Goal: Information Seeking & Learning: Learn about a topic

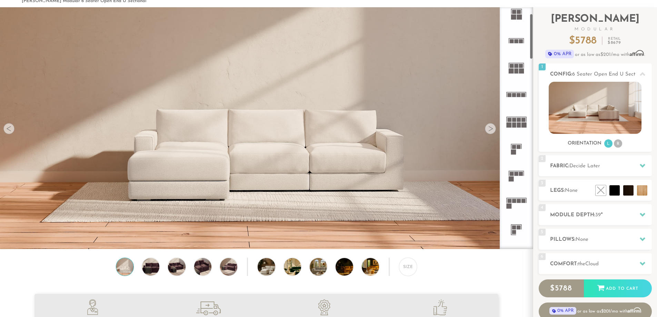
scroll to position [35, 0]
click at [588, 184] on li at bounding box center [585, 174] width 41 height 41
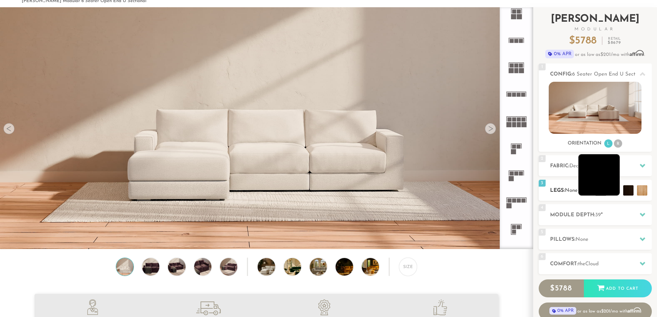
click at [610, 188] on li at bounding box center [599, 174] width 41 height 41
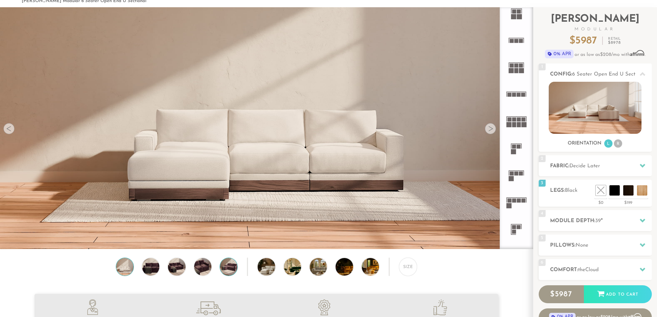
click at [224, 270] on img at bounding box center [228, 266] width 21 height 17
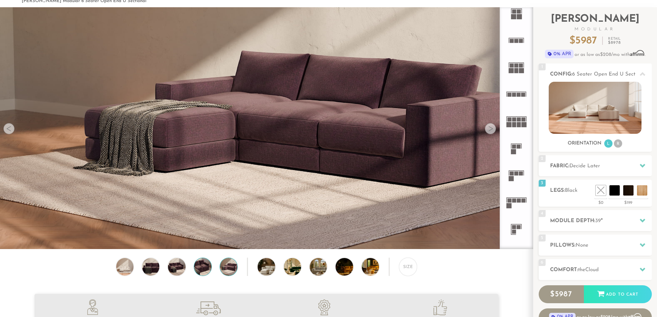
click at [205, 269] on img at bounding box center [203, 266] width 21 height 17
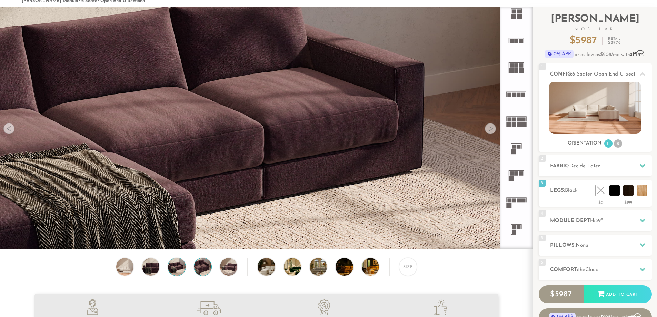
click at [179, 271] on img at bounding box center [176, 266] width 21 height 17
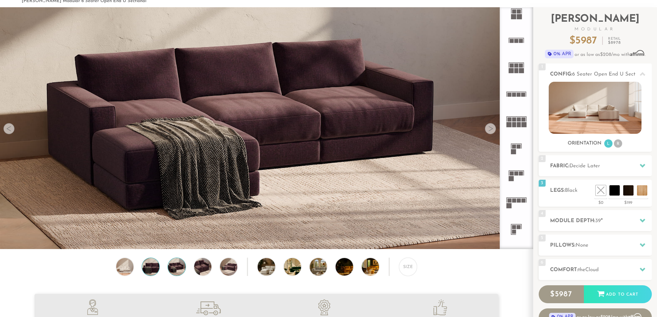
click at [153, 265] on img at bounding box center [150, 266] width 21 height 17
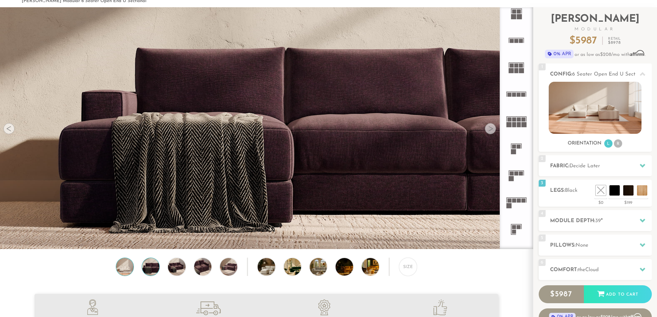
click at [131, 266] on img at bounding box center [125, 266] width 21 height 17
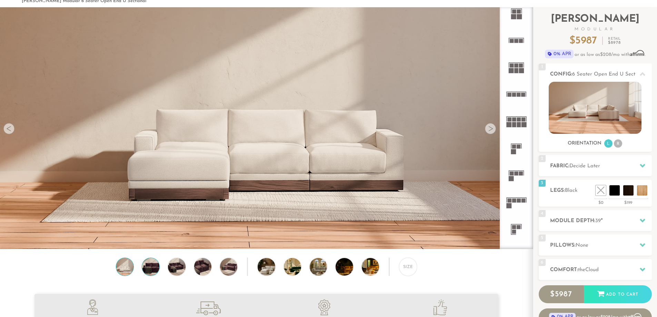
click at [148, 265] on img at bounding box center [150, 266] width 21 height 17
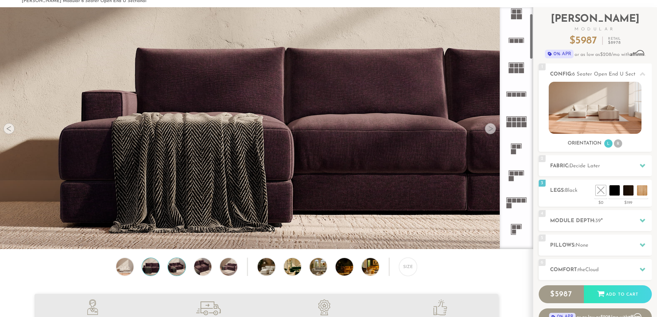
click at [177, 271] on img at bounding box center [176, 266] width 21 height 17
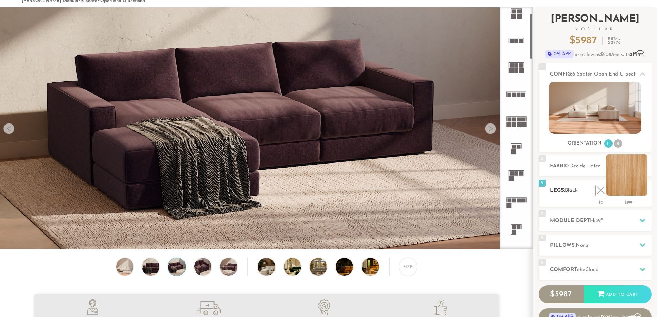
click at [641, 190] on li at bounding box center [626, 174] width 41 height 41
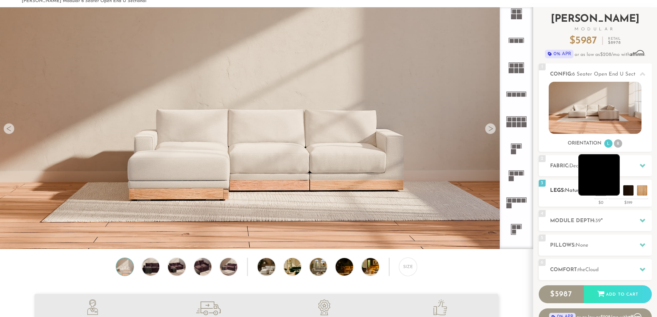
click at [615, 189] on li at bounding box center [599, 174] width 41 height 41
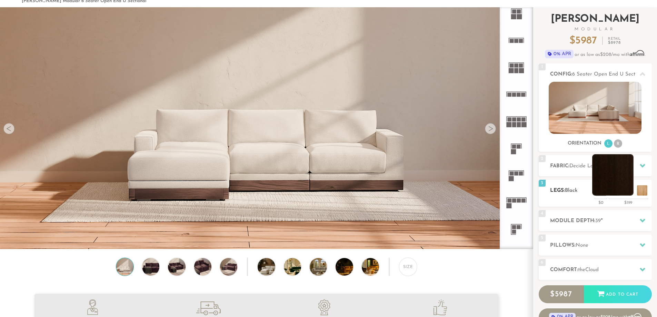
click at [628, 190] on li at bounding box center [612, 174] width 41 height 41
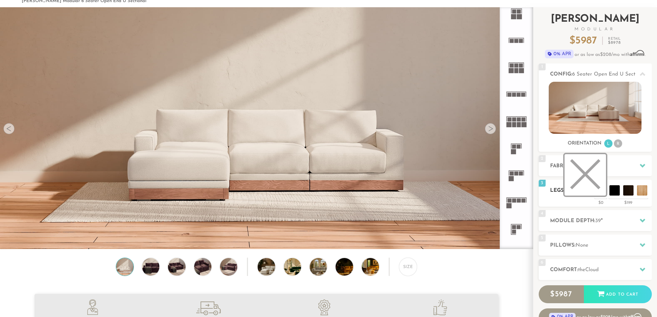
click at [602, 188] on li at bounding box center [585, 174] width 41 height 41
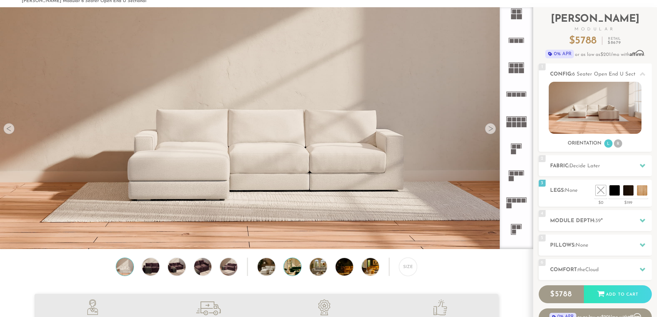
click at [293, 272] on img at bounding box center [299, 266] width 31 height 17
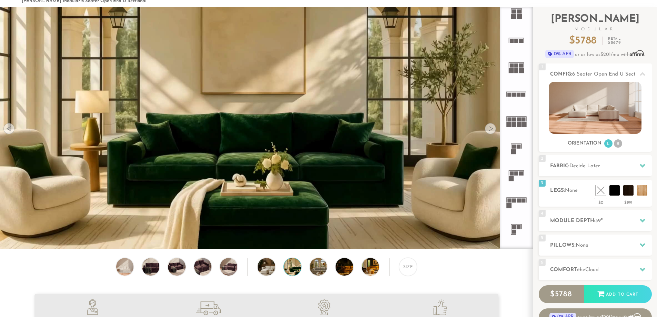
click at [488, 130] on div at bounding box center [490, 128] width 11 height 11
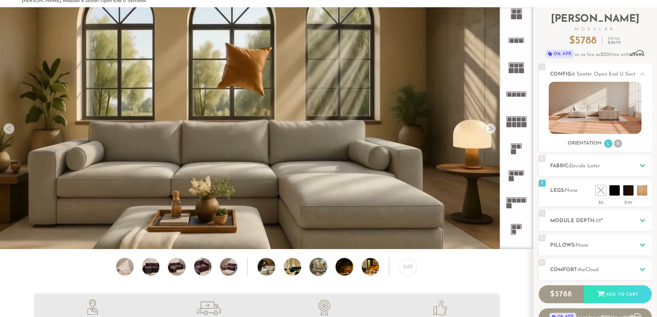
click at [488, 130] on div at bounding box center [490, 128] width 11 height 11
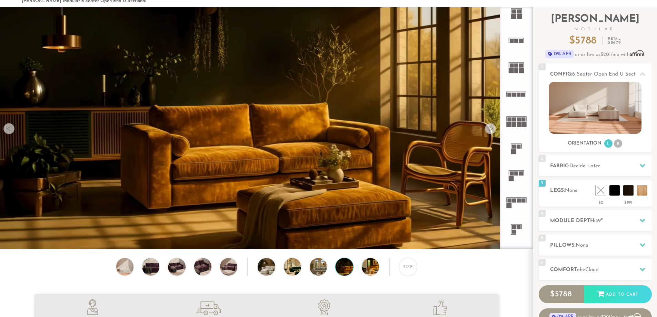
click at [488, 130] on div at bounding box center [490, 128] width 11 height 11
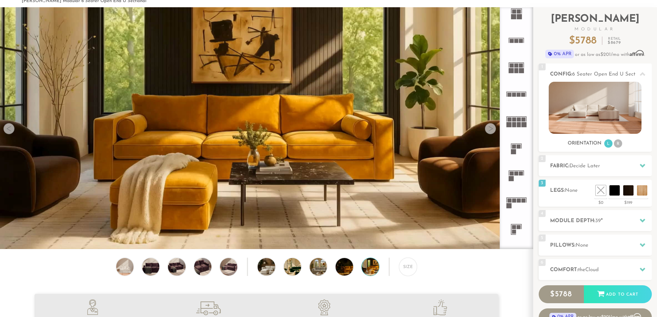
click at [488, 130] on div at bounding box center [490, 128] width 11 height 11
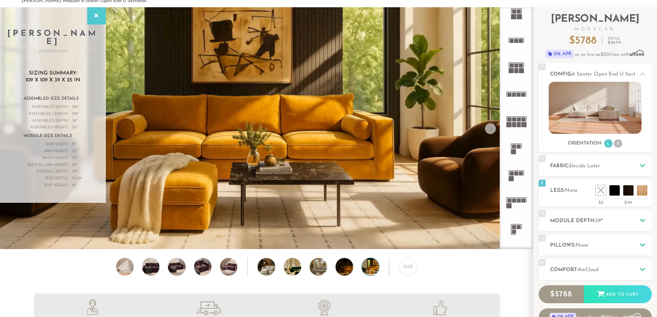
click at [488, 130] on div at bounding box center [490, 128] width 11 height 11
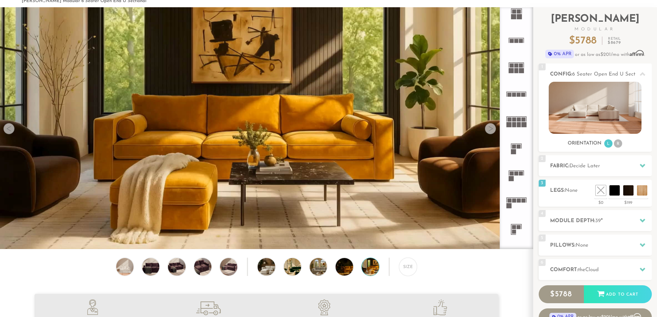
click at [492, 132] on div at bounding box center [490, 128] width 11 height 11
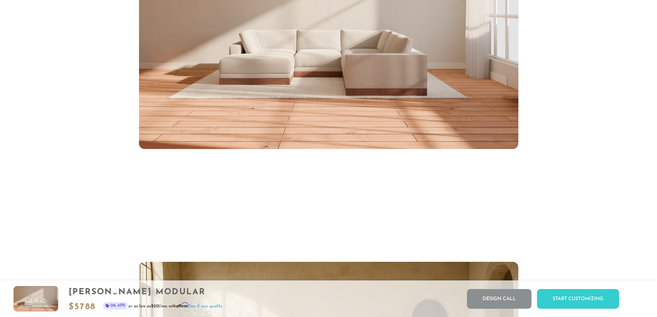
scroll to position [3062, 0]
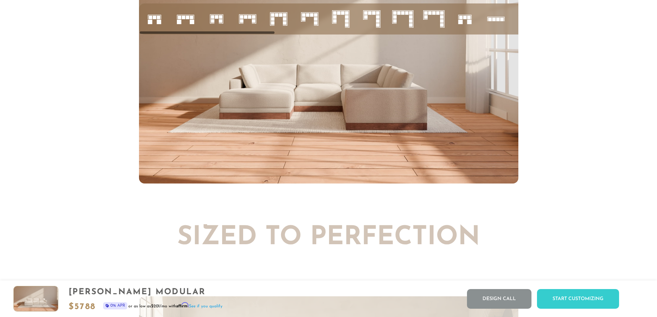
click at [241, 22] on rect at bounding box center [241, 20] width 3 height 3
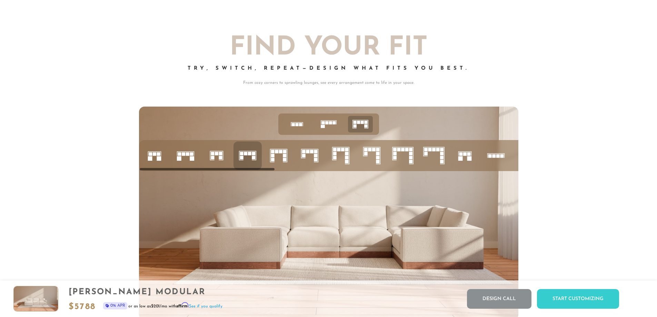
scroll to position [2924, 0]
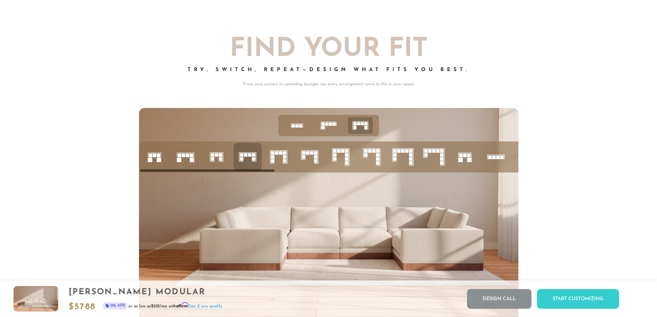
click at [465, 157] on rect at bounding box center [464, 155] width 3 height 3
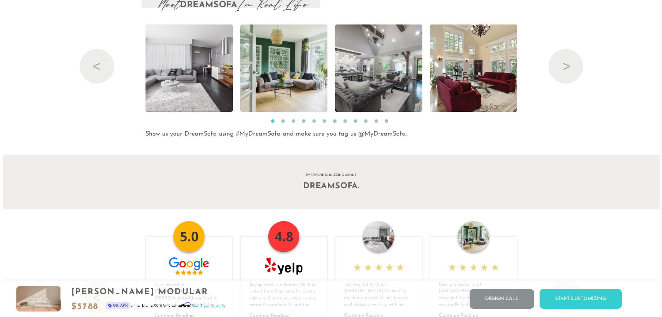
scroll to position [7566, 0]
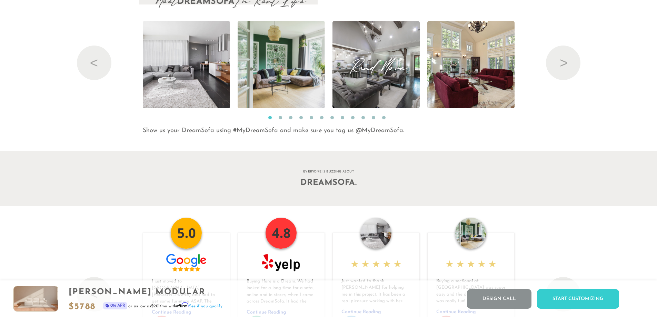
click at [361, 93] on img at bounding box center [376, 64] width 131 height 87
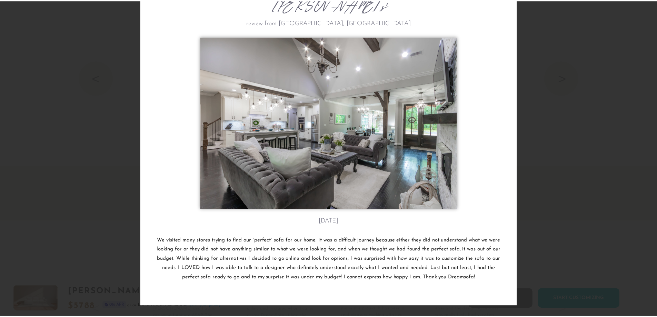
scroll to position [0, 0]
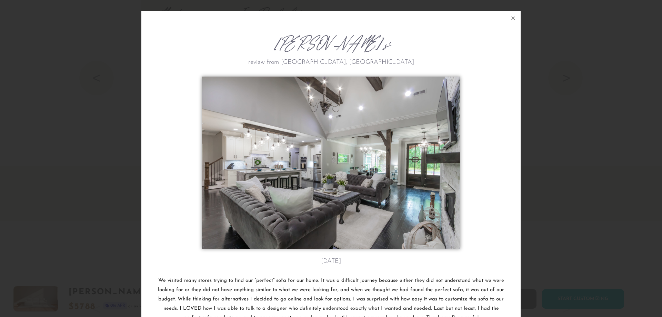
click at [512, 19] on icon at bounding box center [513, 18] width 3 height 3
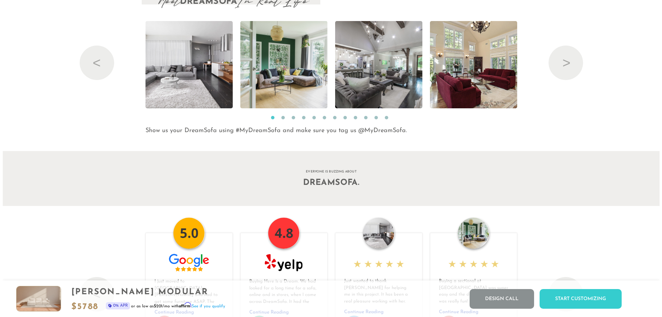
scroll to position [8147, 652]
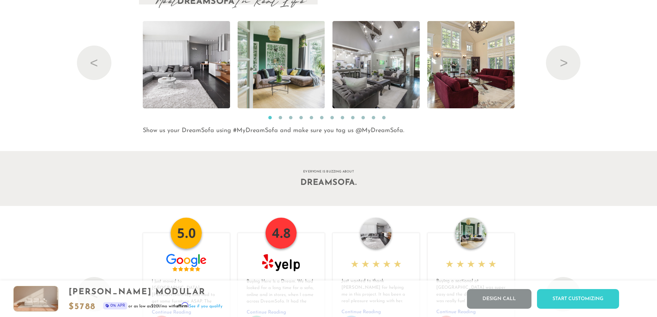
click at [279, 119] on button "2" at bounding box center [280, 117] width 3 height 3
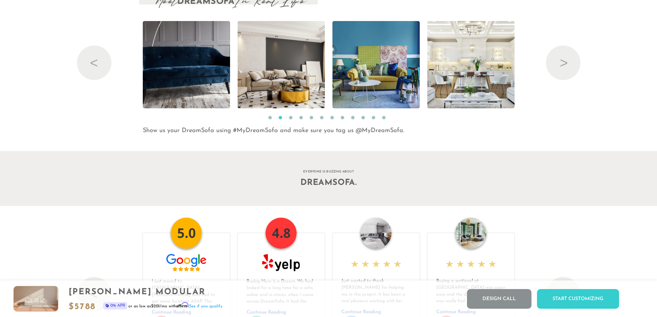
click at [290, 119] on button "3" at bounding box center [290, 117] width 3 height 3
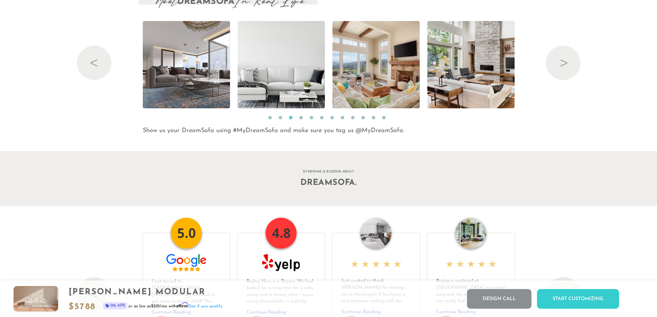
click at [302, 119] on button "4" at bounding box center [300, 117] width 3 height 3
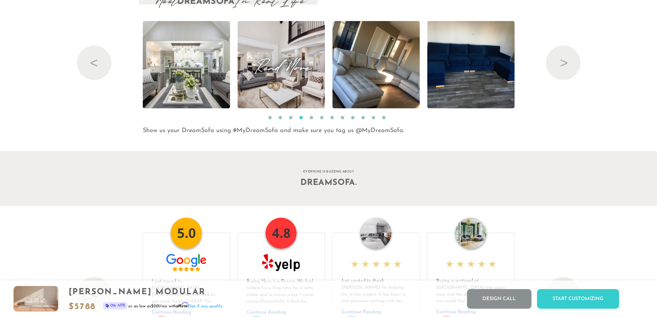
click at [264, 93] on img at bounding box center [281, 64] width 131 height 87
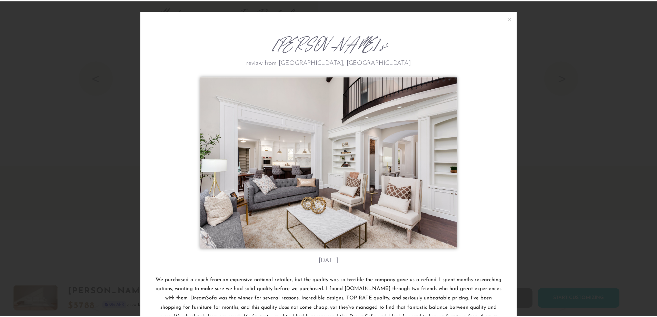
scroll to position [0, 0]
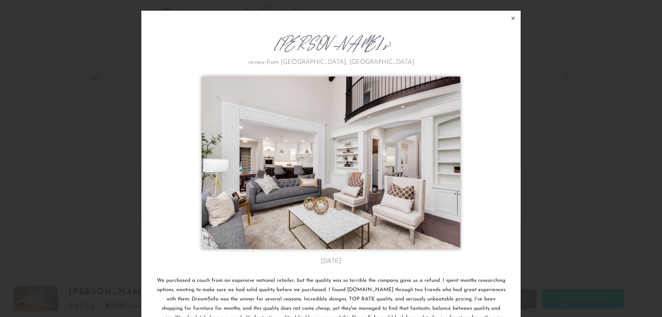
click at [512, 18] on icon at bounding box center [513, 18] width 8 height 8
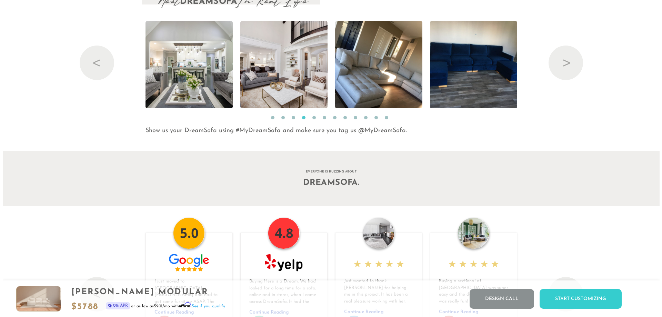
scroll to position [8147, 652]
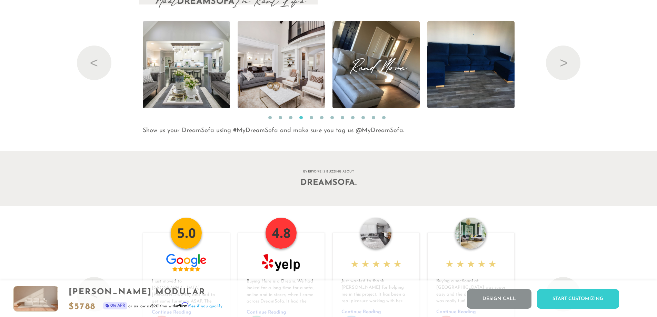
click at [387, 92] on img at bounding box center [376, 64] width 116 height 87
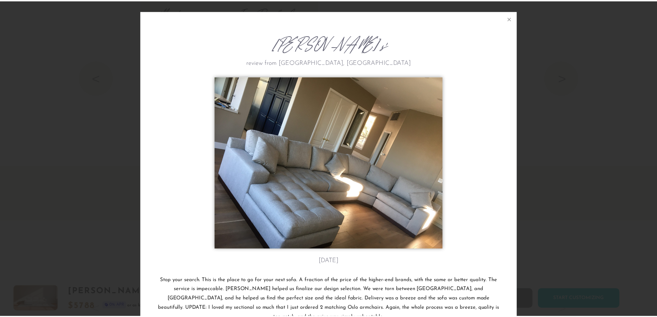
scroll to position [8160, 657]
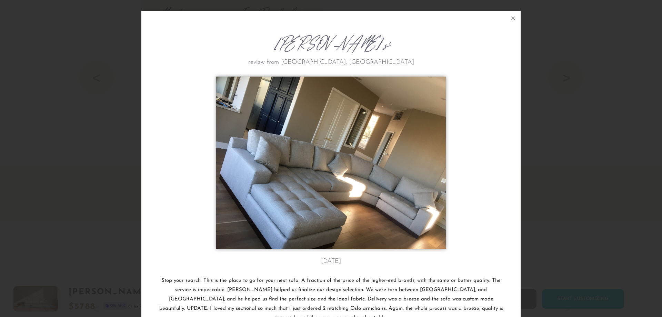
click at [512, 19] on icon at bounding box center [513, 18] width 3 height 3
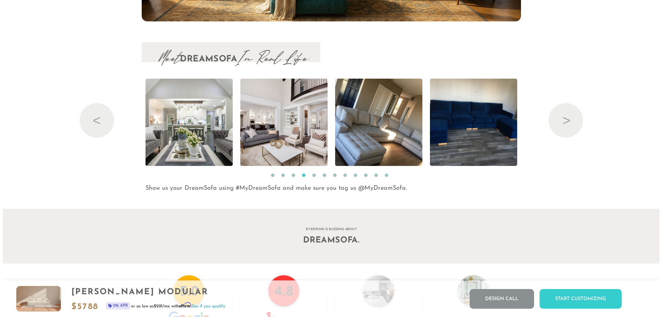
scroll to position [7510, 0]
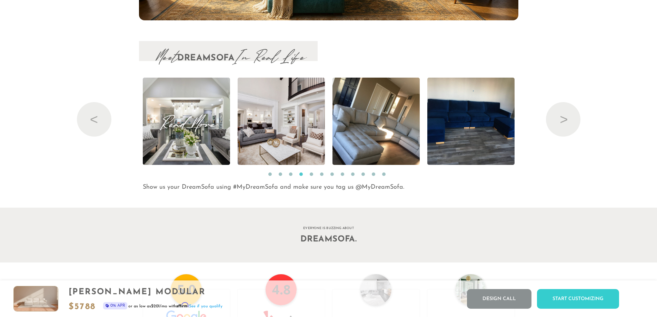
click at [222, 140] on img at bounding box center [186, 121] width 131 height 87
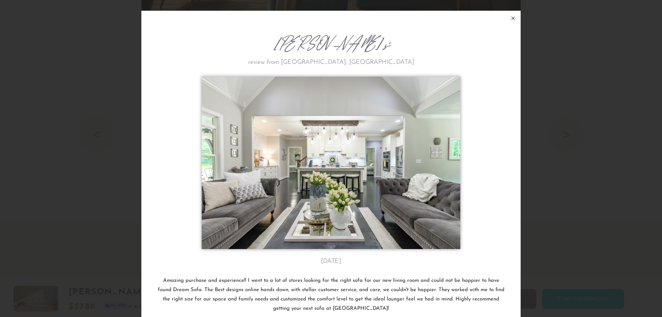
click at [510, 17] on icon at bounding box center [513, 18] width 8 height 8
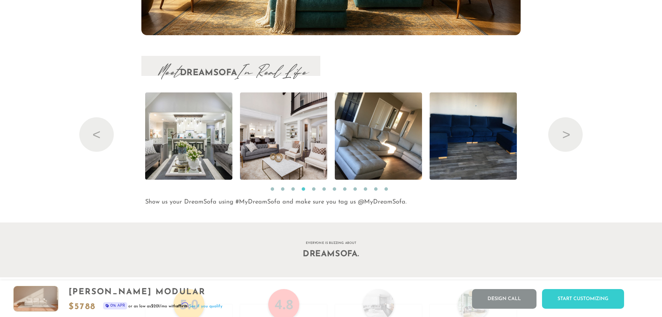
scroll to position [8147, 652]
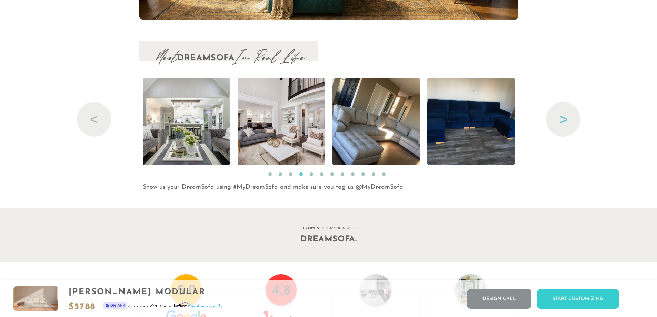
click at [565, 118] on button "Next" at bounding box center [563, 119] width 35 height 35
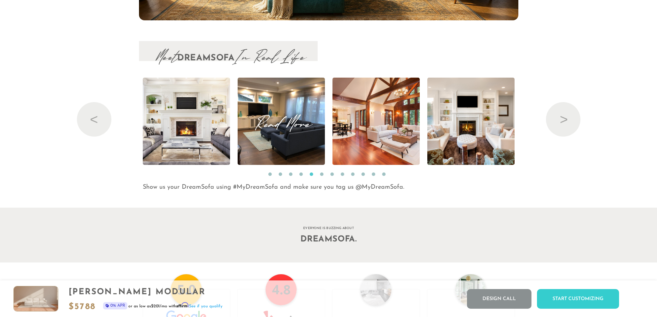
click at [261, 134] on img at bounding box center [281, 121] width 116 height 87
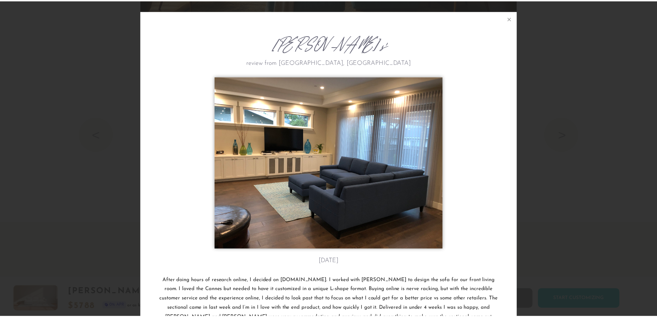
scroll to position [0, 0]
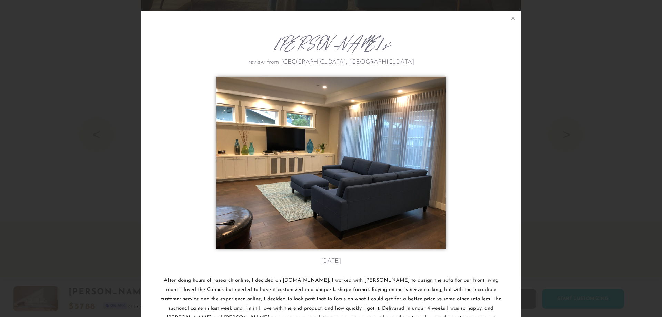
click at [511, 20] on icon at bounding box center [513, 18] width 8 height 8
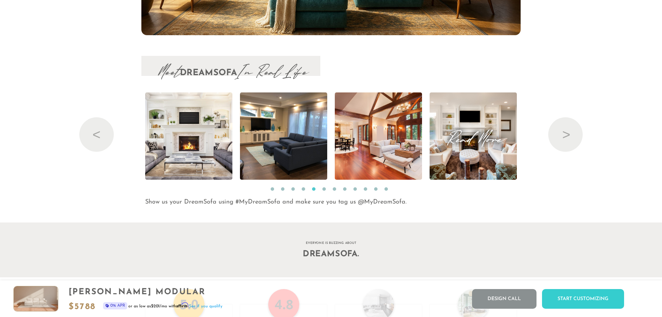
scroll to position [8147, 652]
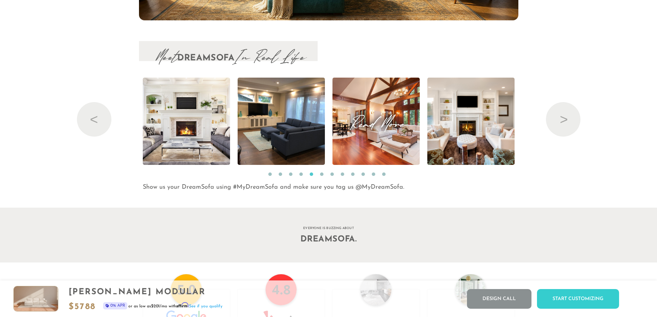
click at [375, 122] on span "Read More" at bounding box center [376, 121] width 87 height 9
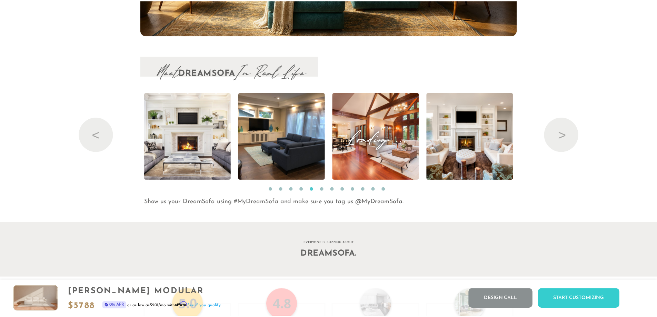
scroll to position [8160, 657]
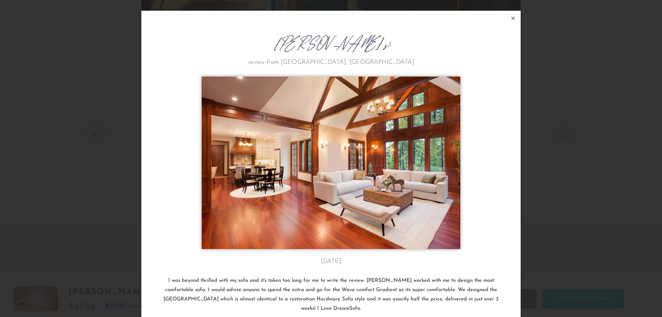
click at [510, 19] on icon at bounding box center [513, 18] width 8 height 8
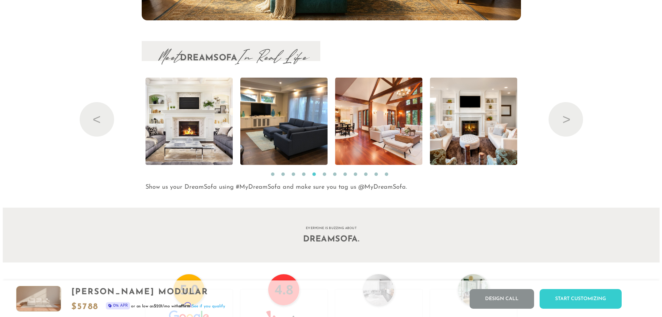
scroll to position [8147, 652]
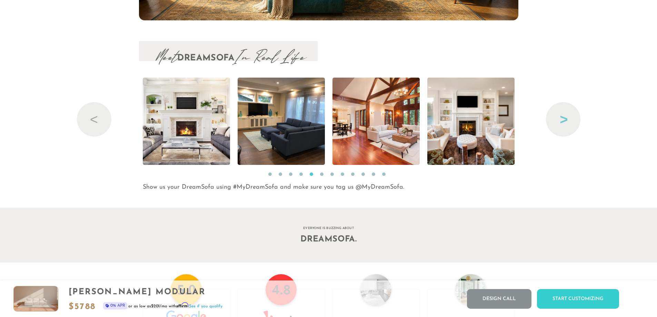
click at [563, 120] on button "Next" at bounding box center [563, 119] width 35 height 35
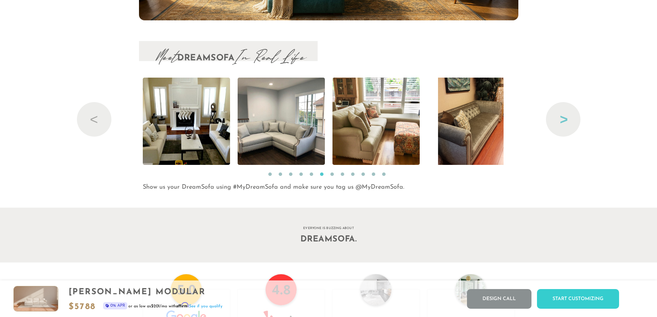
click at [563, 120] on button "Next" at bounding box center [563, 119] width 35 height 35
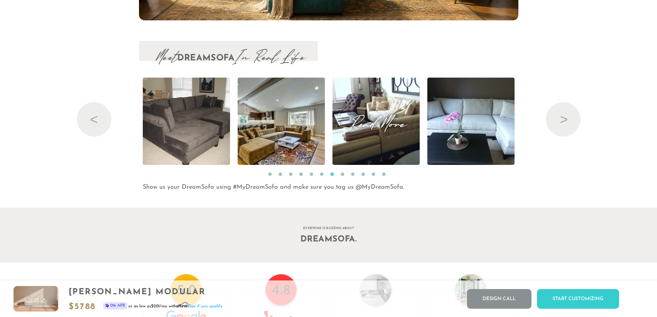
click at [396, 137] on img at bounding box center [377, 121] width 134 height 87
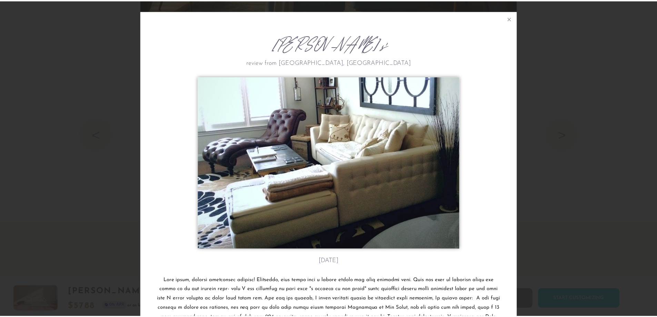
scroll to position [8160, 657]
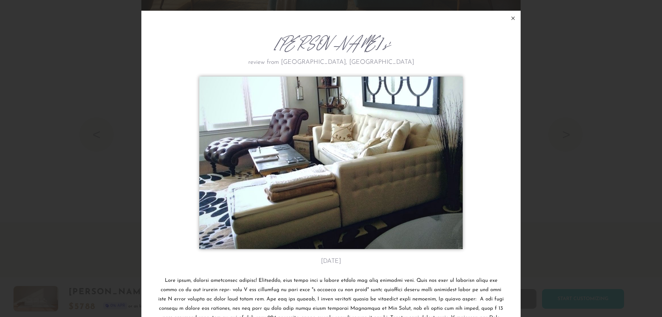
click at [512, 18] on icon at bounding box center [513, 18] width 3 height 3
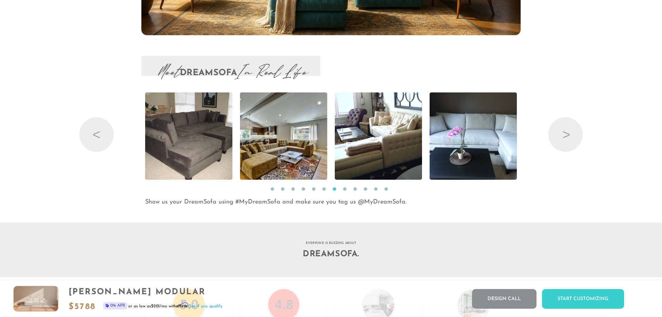
scroll to position [8147, 652]
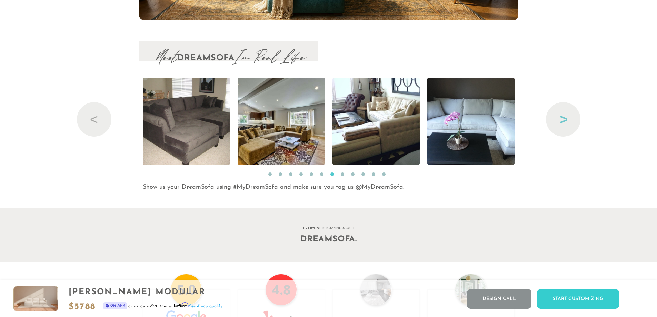
click at [566, 122] on button "Next" at bounding box center [563, 119] width 35 height 35
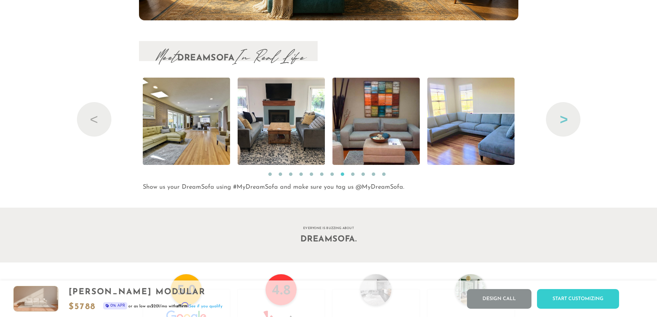
click at [566, 122] on button "Next" at bounding box center [563, 119] width 35 height 35
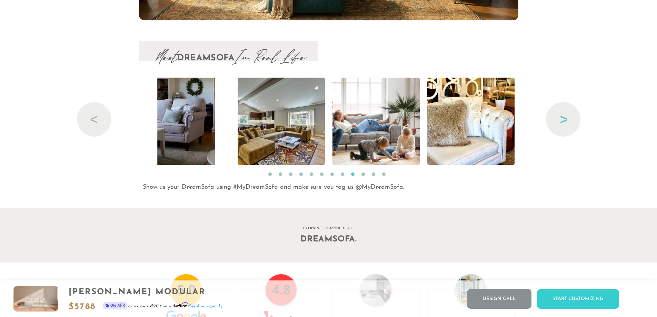
click at [566, 122] on button "Next" at bounding box center [563, 119] width 35 height 35
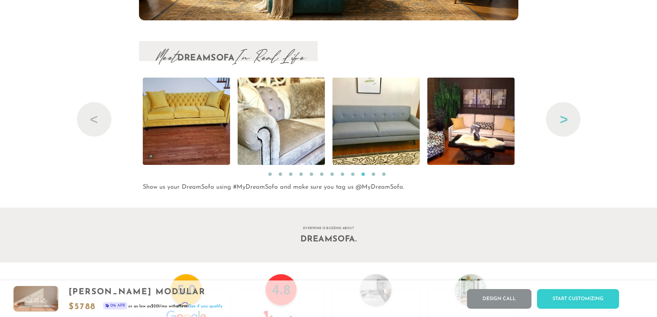
click at [566, 122] on button "Next" at bounding box center [563, 119] width 35 height 35
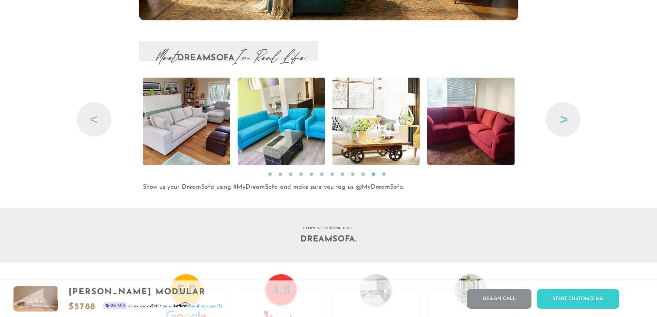
click at [566, 122] on button "Next" at bounding box center [563, 119] width 35 height 35
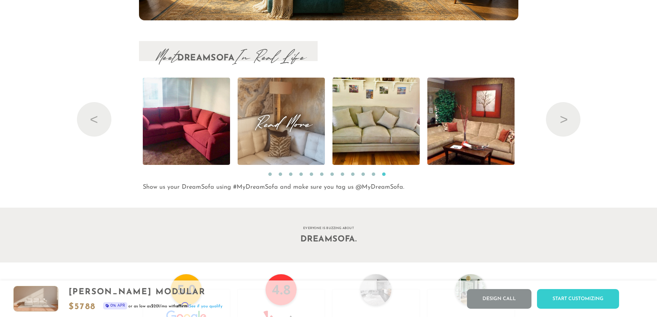
click at [301, 156] on img at bounding box center [281, 121] width 88 height 87
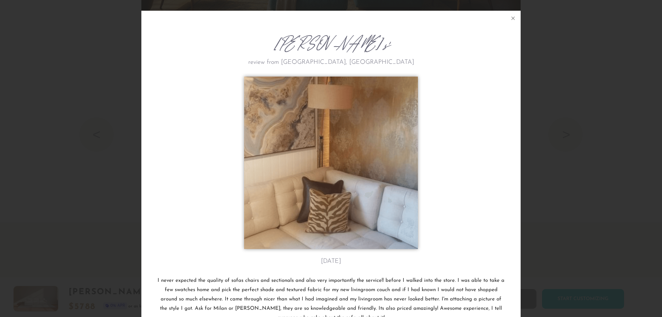
scroll to position [40, 0]
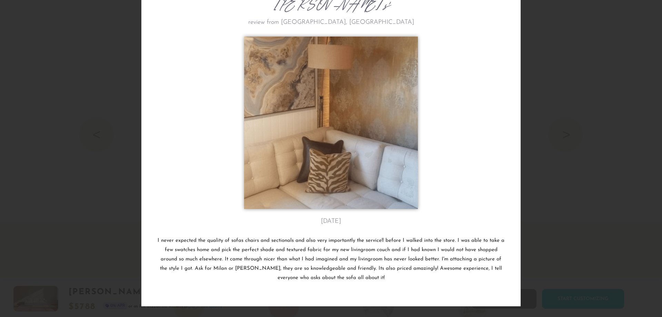
click at [370, 166] on img at bounding box center [331, 123] width 174 height 173
click at [370, 165] on img at bounding box center [331, 123] width 174 height 173
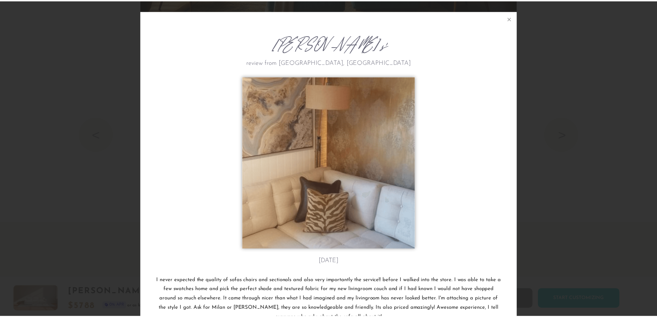
scroll to position [0, 0]
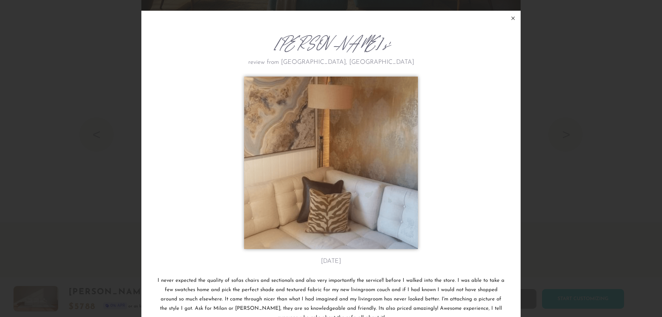
click at [510, 18] on icon at bounding box center [513, 18] width 8 height 8
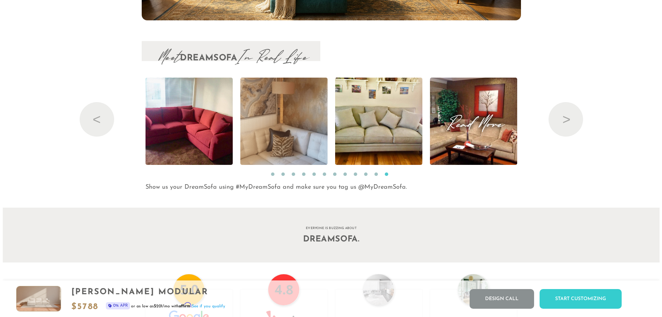
scroll to position [8147, 652]
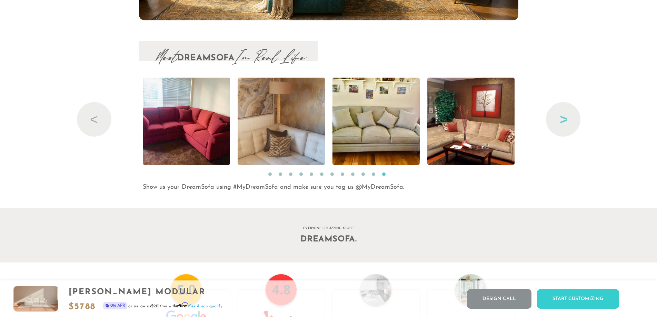
click at [558, 122] on button "Next" at bounding box center [563, 119] width 35 height 35
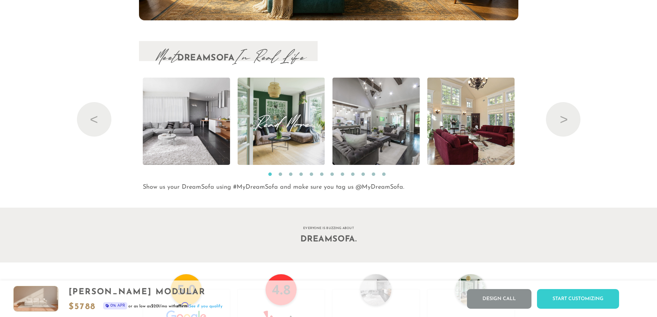
click at [289, 140] on img at bounding box center [281, 121] width 87 height 87
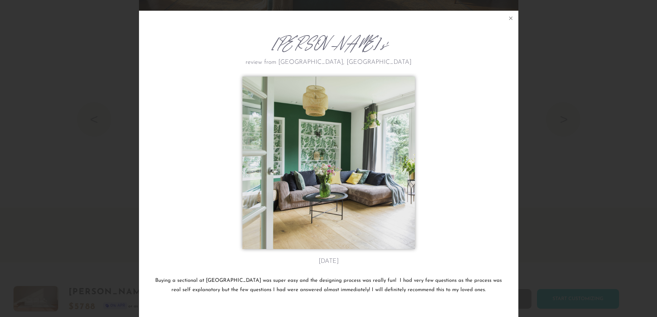
scroll to position [8160, 657]
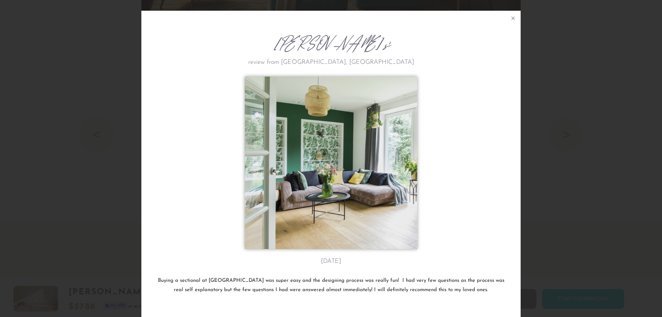
click at [330, 198] on img at bounding box center [331, 163] width 173 height 173
click at [512, 19] on icon at bounding box center [513, 18] width 3 height 3
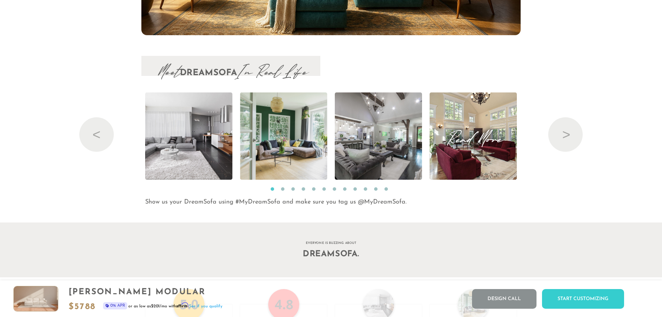
scroll to position [8147, 652]
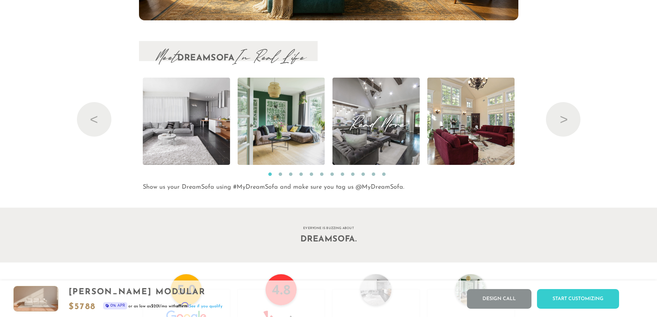
click at [403, 147] on img at bounding box center [376, 121] width 131 height 87
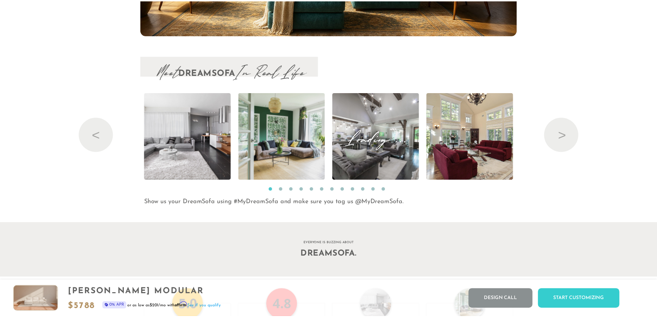
scroll to position [8160, 657]
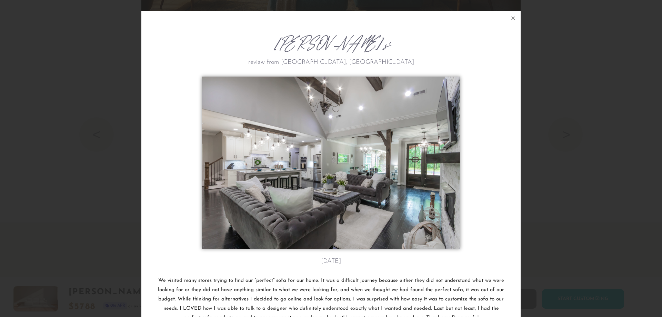
click at [510, 18] on icon at bounding box center [513, 18] width 8 height 8
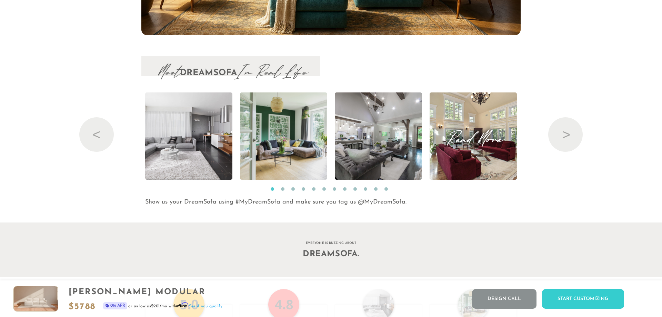
scroll to position [8147, 652]
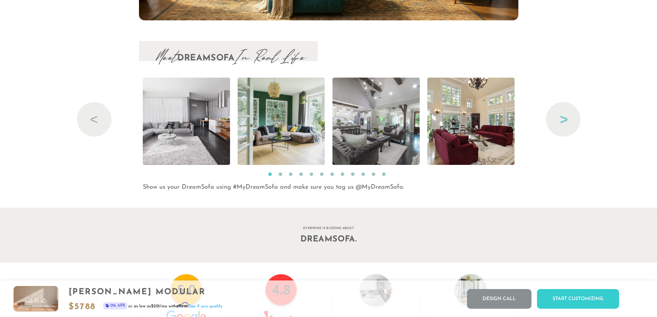
click at [564, 120] on button "Next" at bounding box center [563, 119] width 35 height 35
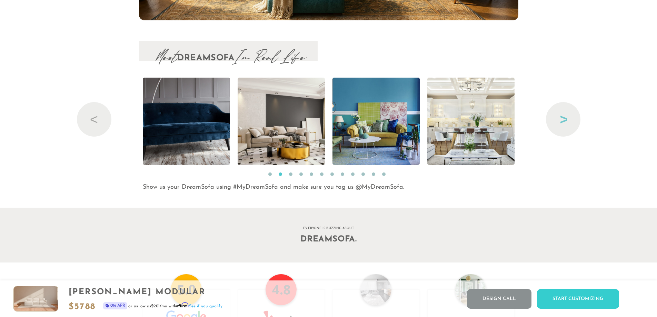
click at [564, 120] on button "Next" at bounding box center [563, 119] width 35 height 35
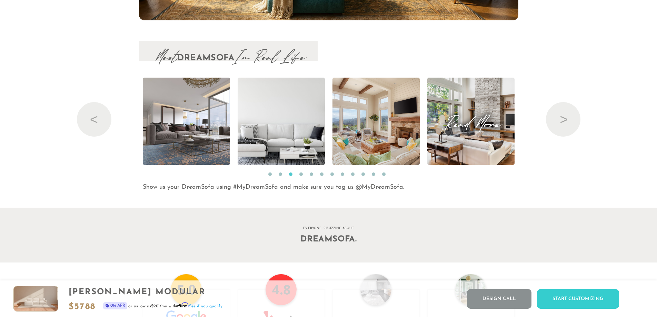
click at [494, 163] on img at bounding box center [471, 121] width 114 height 87
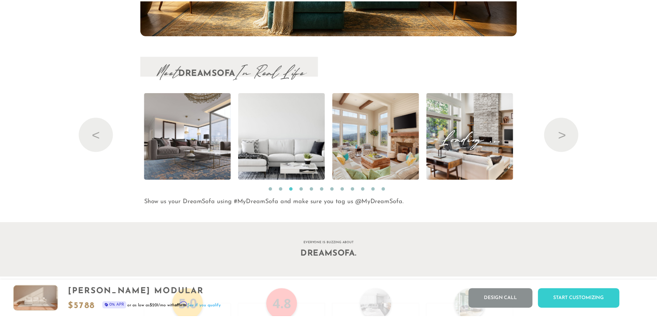
scroll to position [8160, 657]
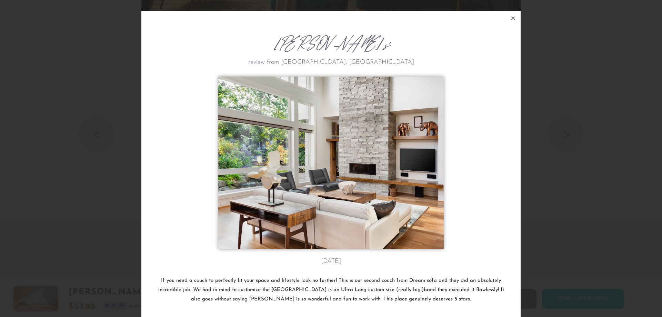
click at [509, 17] on icon at bounding box center [513, 18] width 8 height 8
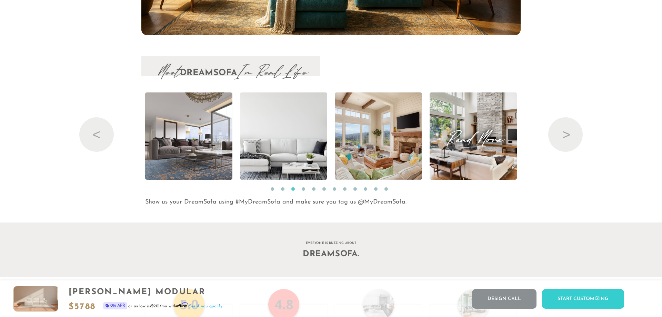
scroll to position [8147, 652]
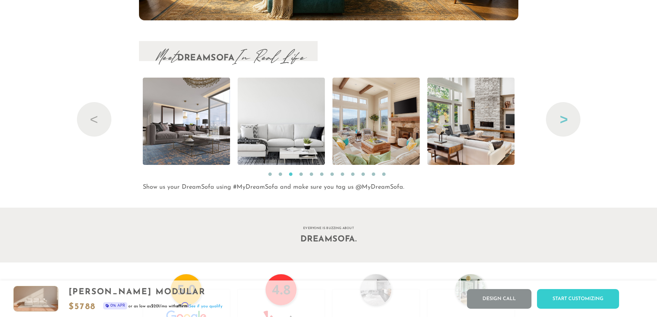
click at [565, 121] on button "Next" at bounding box center [563, 119] width 35 height 35
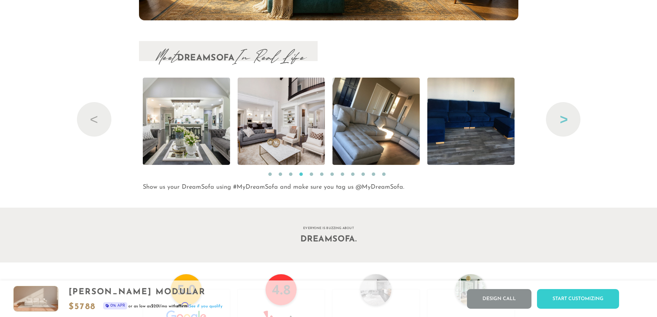
click at [565, 121] on button "Next" at bounding box center [563, 119] width 35 height 35
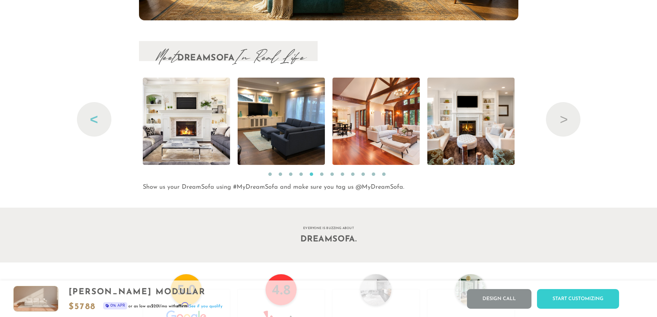
click at [102, 117] on button "Previous" at bounding box center [94, 119] width 35 height 35
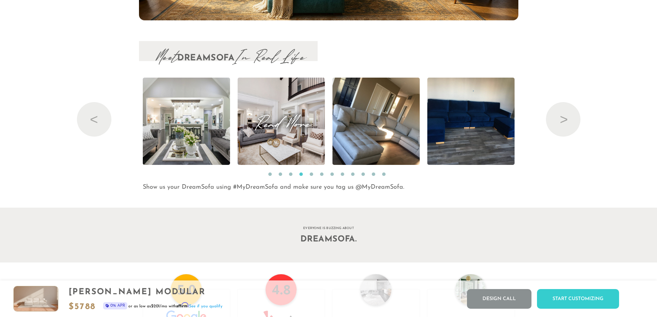
click at [260, 139] on img at bounding box center [281, 121] width 131 height 87
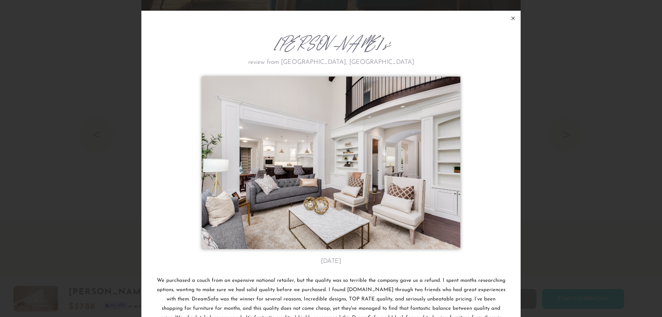
click at [511, 17] on icon at bounding box center [513, 18] width 8 height 8
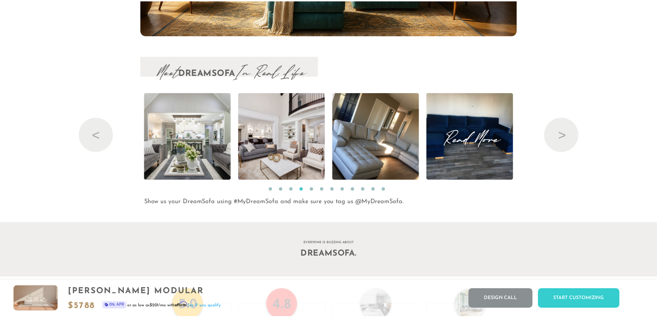
scroll to position [8147, 652]
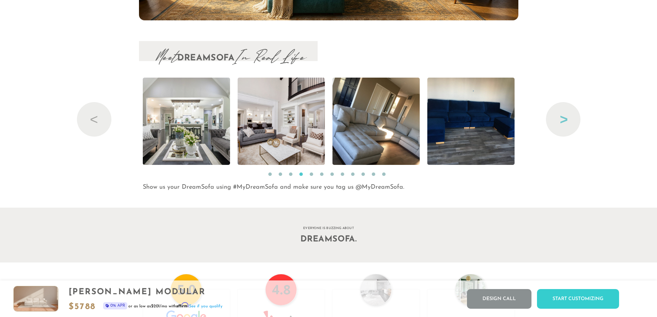
click at [563, 123] on button "Next" at bounding box center [563, 119] width 35 height 35
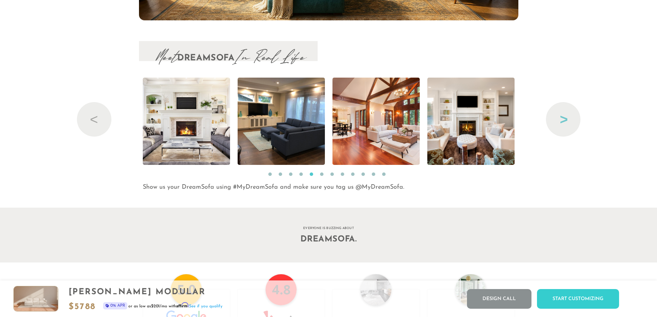
click at [564, 124] on button "Next" at bounding box center [563, 119] width 35 height 35
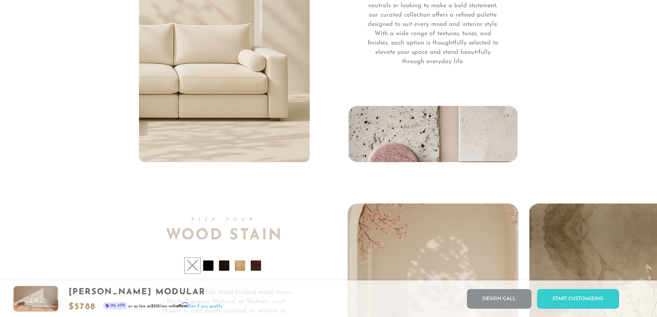
scroll to position [5172, 0]
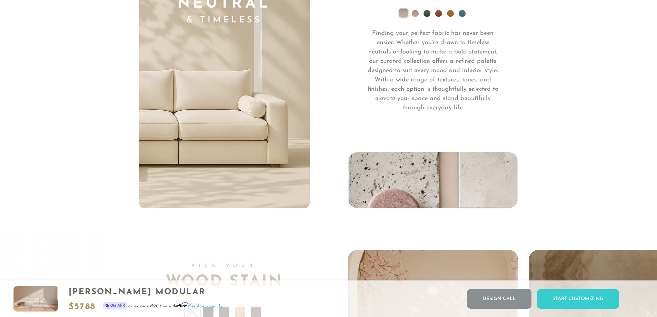
click at [407, 175] on img at bounding box center [433, 180] width 171 height 56
click at [463, 16] on li at bounding box center [462, 13] width 7 height 7
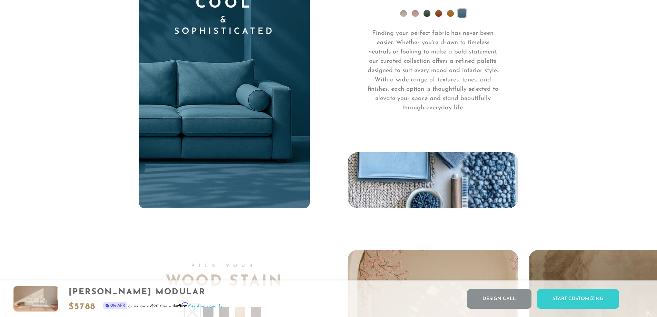
click at [450, 16] on li at bounding box center [450, 13] width 7 height 7
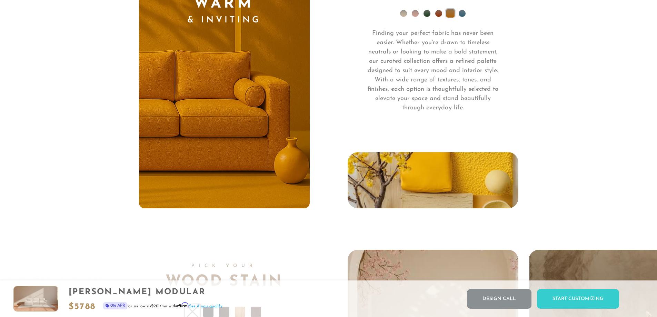
click at [438, 15] on li at bounding box center [438, 13] width 7 height 7
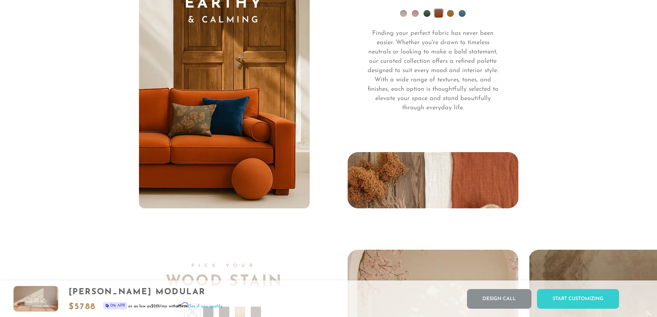
click at [426, 16] on li at bounding box center [427, 13] width 7 height 7
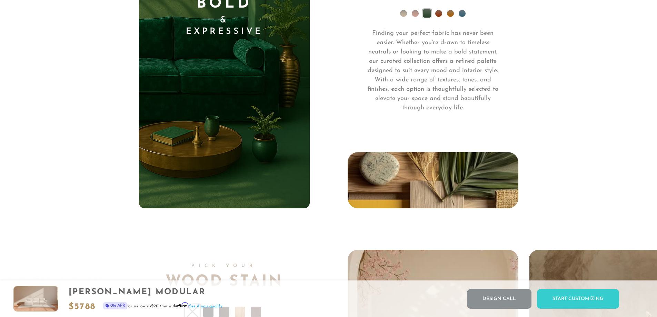
click at [414, 15] on li at bounding box center [415, 13] width 7 height 7
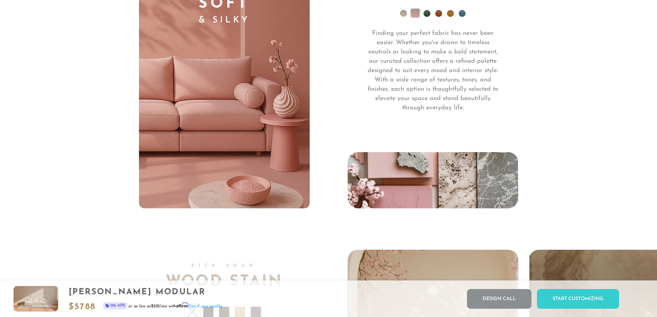
click at [403, 17] on li at bounding box center [403, 13] width 7 height 7
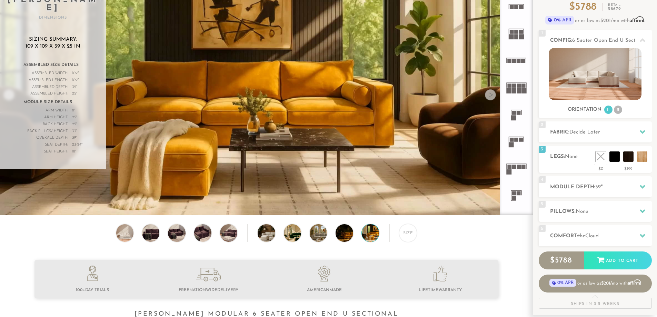
scroll to position [0, 0]
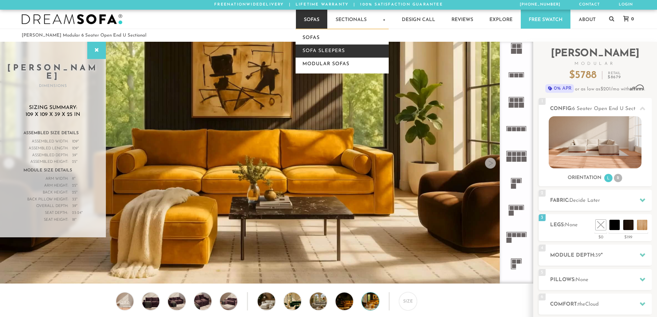
click at [315, 50] on link "Sofa Sleepers" at bounding box center [342, 51] width 93 height 13
